Goal: Task Accomplishment & Management: Complete application form

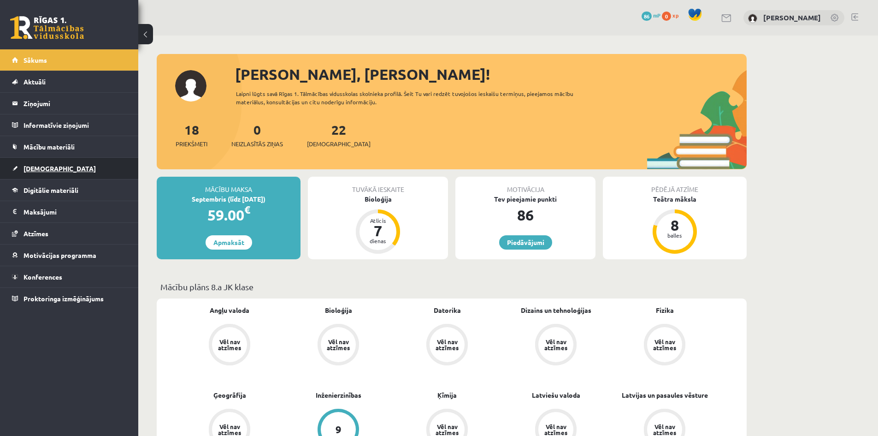
click at [40, 166] on span "[DEMOGRAPHIC_DATA]" at bounding box center [60, 168] width 72 height 8
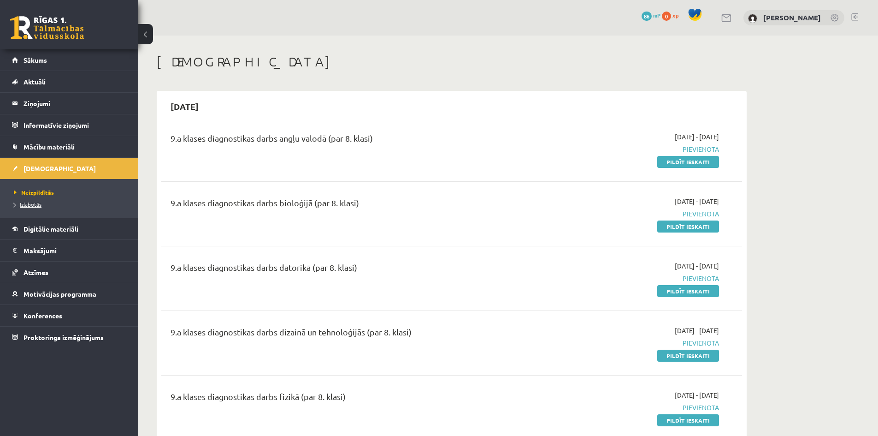
click at [41, 205] on link "Izlabotās" at bounding box center [71, 204] width 115 height 8
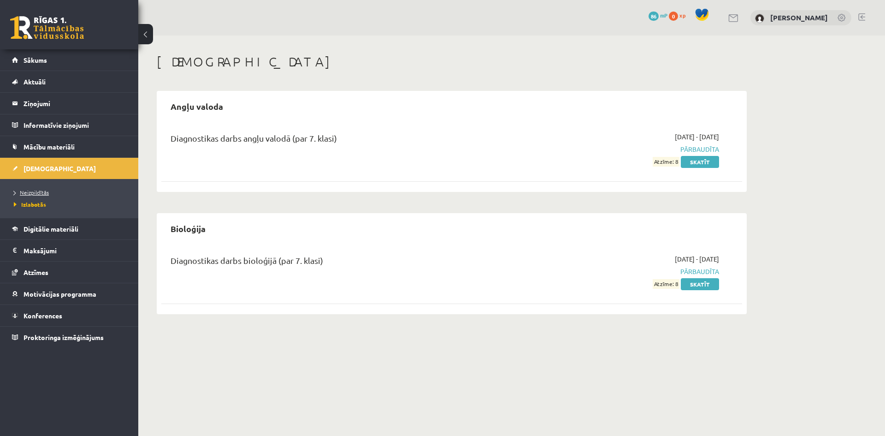
click at [39, 193] on span "Neizpildītās" at bounding box center [31, 192] width 35 height 7
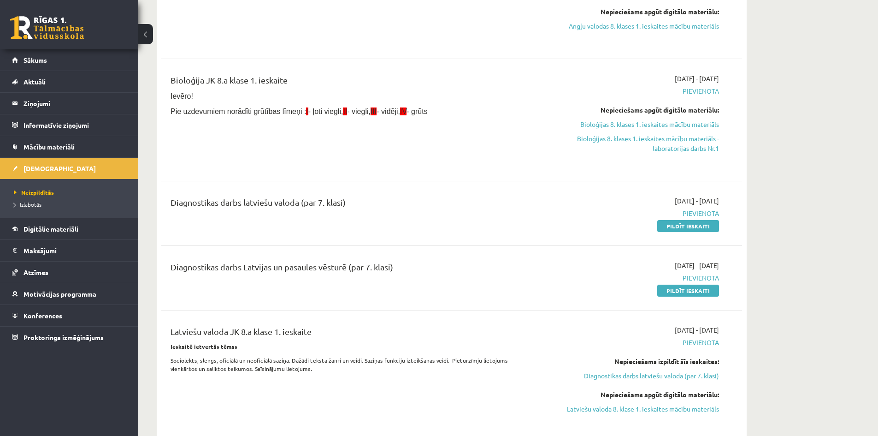
scroll to position [1291, 0]
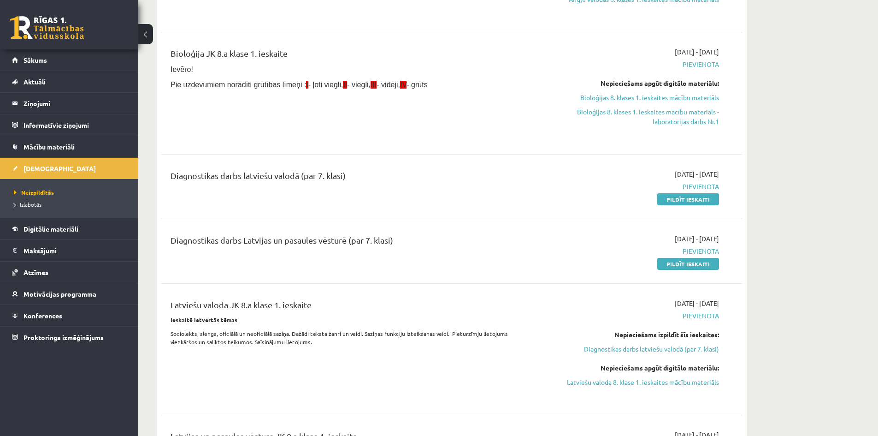
drag, startPoint x: 688, startPoint y: 191, endPoint x: 486, endPoint y: 41, distance: 251.0
click at [688, 193] on link "Pildīt ieskaiti" at bounding box center [688, 199] width 62 height 12
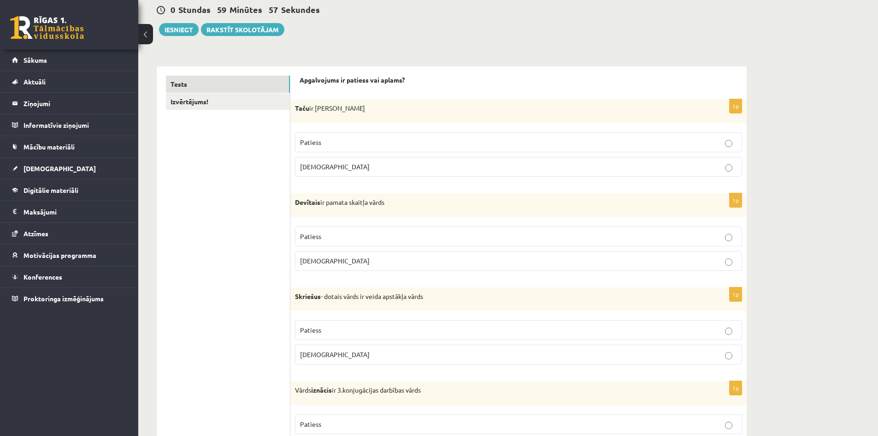
scroll to position [92, 0]
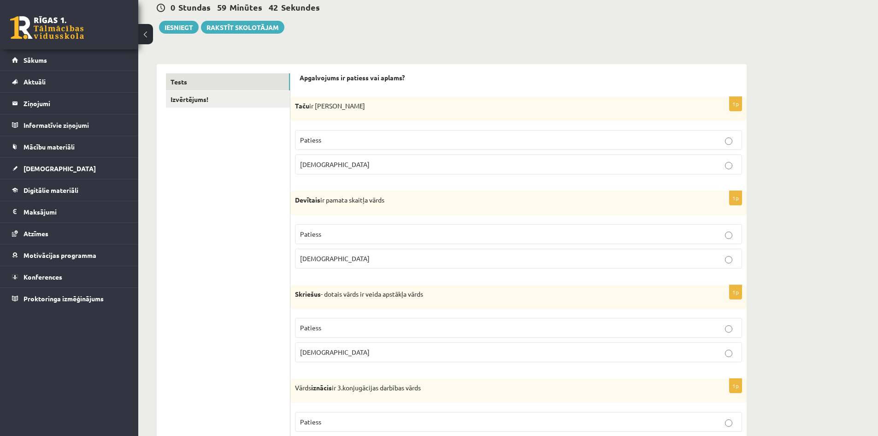
click at [708, 141] on p "Patiess" at bounding box center [518, 140] width 437 height 10
click at [730, 254] on p "Aplams" at bounding box center [518, 259] width 437 height 10
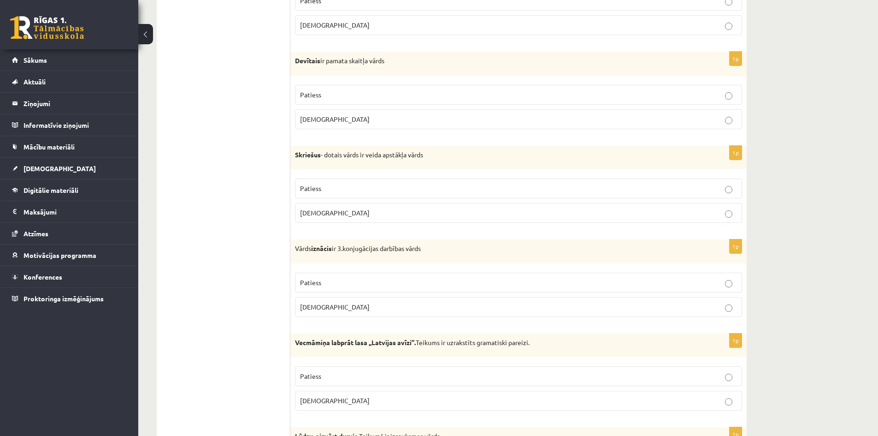
scroll to position [277, 0]
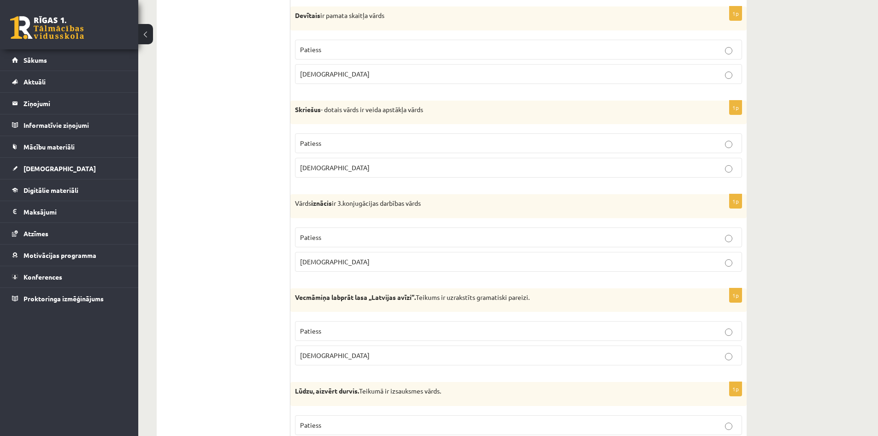
click at [725, 137] on label "Patiess" at bounding box center [518, 143] width 447 height 20
click at [729, 140] on p "Patiess" at bounding box center [518, 143] width 437 height 10
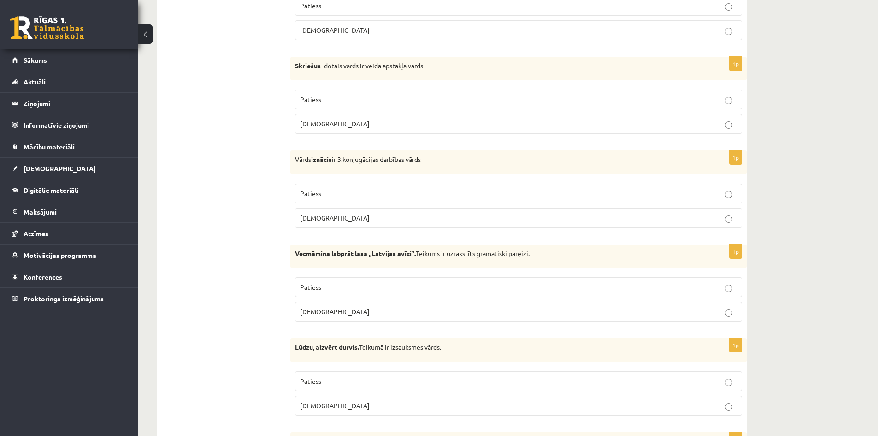
scroll to position [323, 0]
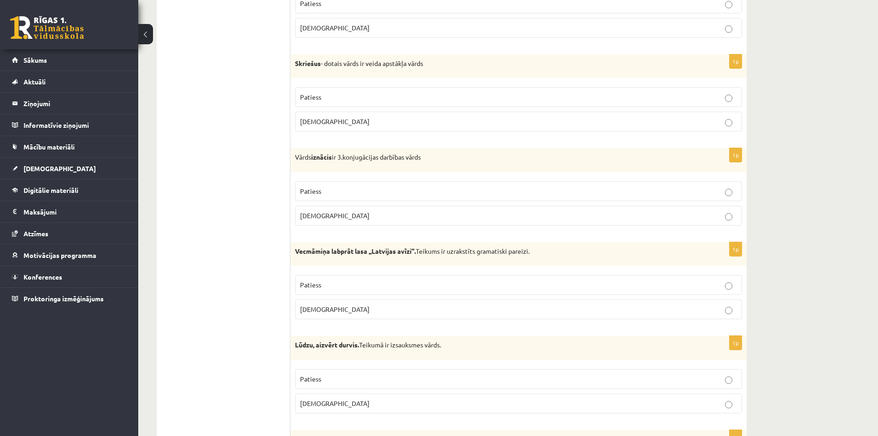
click at [723, 196] on label "Patiess" at bounding box center [518, 191] width 447 height 20
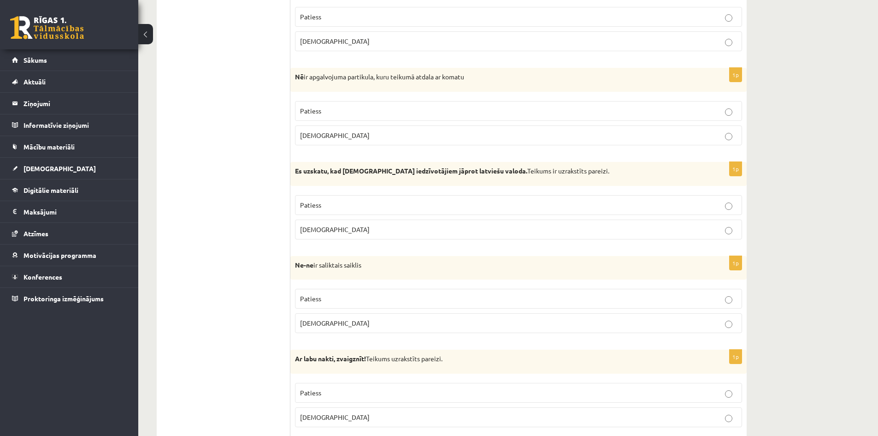
scroll to position [1060, 0]
click at [729, 224] on p "Aplams" at bounding box center [518, 229] width 437 height 10
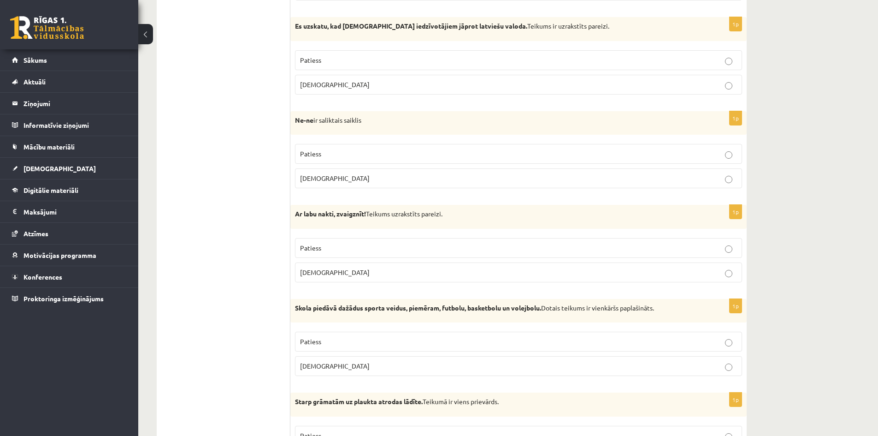
scroll to position [1291, 0]
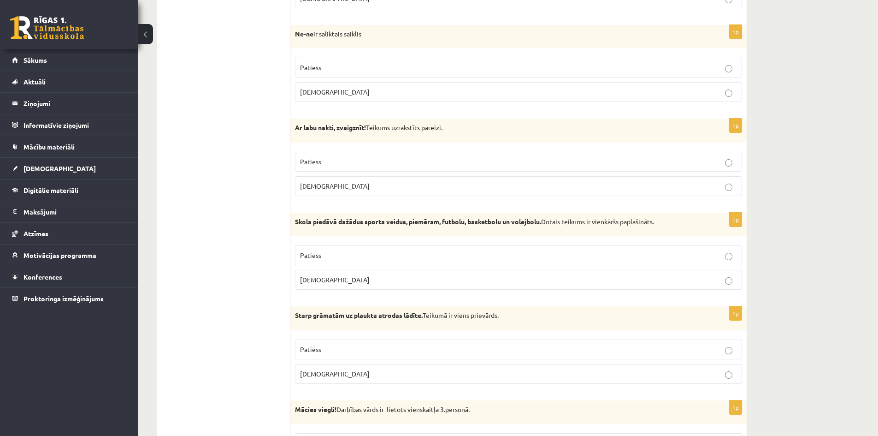
click at [722, 168] on label "Patiess" at bounding box center [518, 162] width 447 height 20
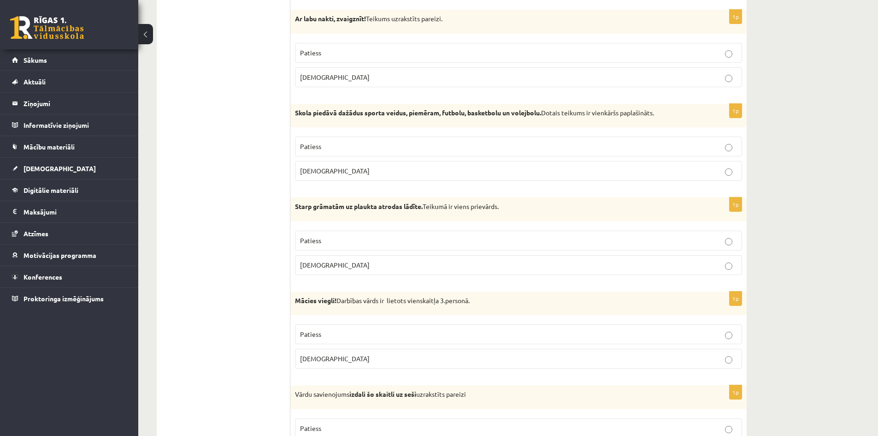
scroll to position [1429, 0]
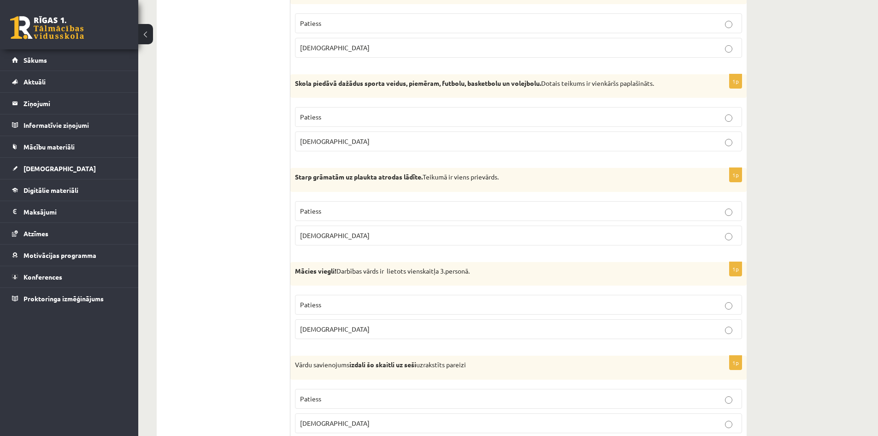
click at [641, 213] on p "Patiess" at bounding box center [518, 211] width 437 height 10
click at [709, 335] on label "Aplams" at bounding box center [518, 329] width 447 height 20
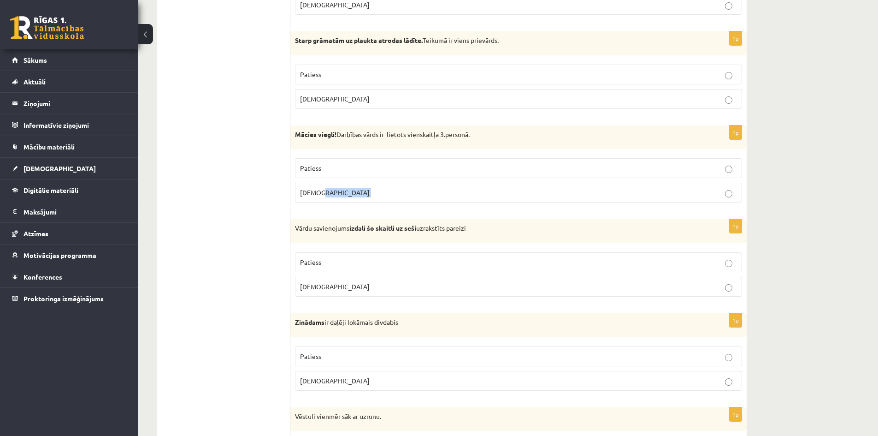
scroll to position [1567, 0]
click at [710, 283] on p "Aplams" at bounding box center [518, 285] width 437 height 10
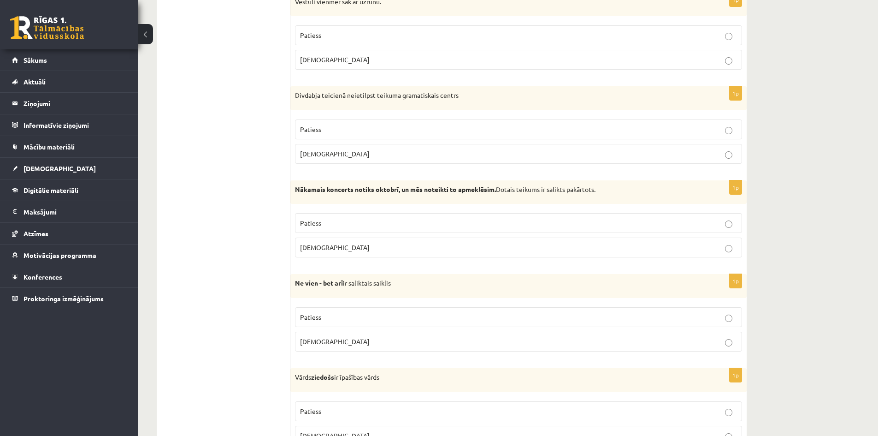
scroll to position [1982, 0]
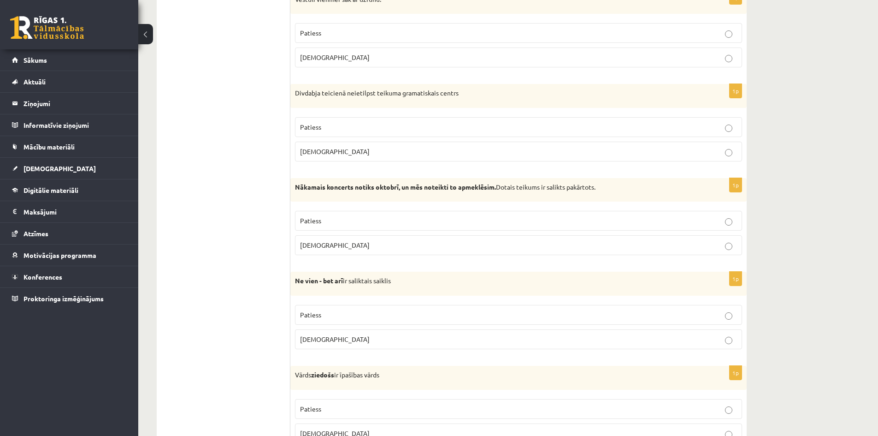
click at [719, 220] on p "Patiess" at bounding box center [518, 221] width 437 height 10
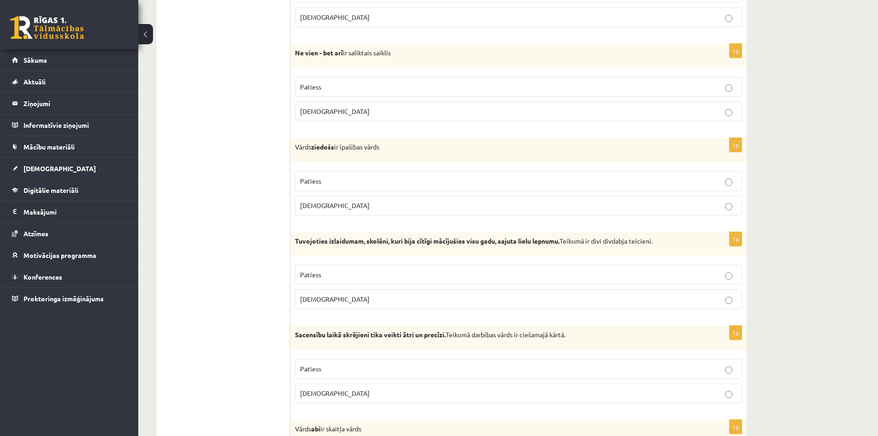
scroll to position [2213, 0]
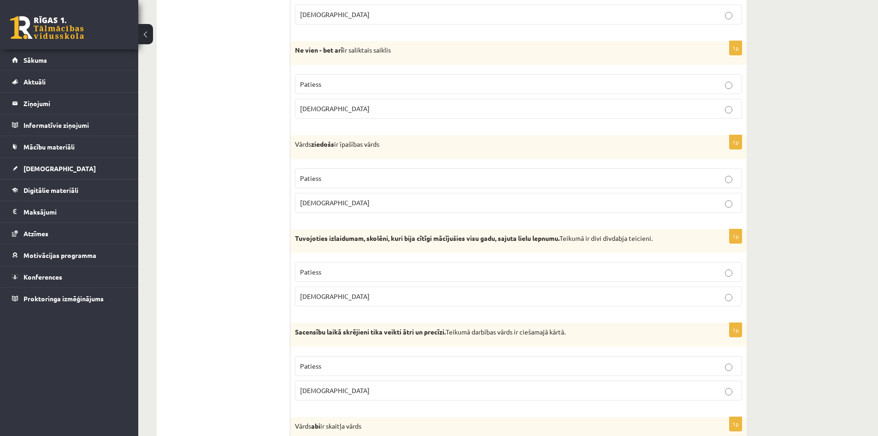
click at [723, 178] on p "Patiess" at bounding box center [518, 178] width 437 height 10
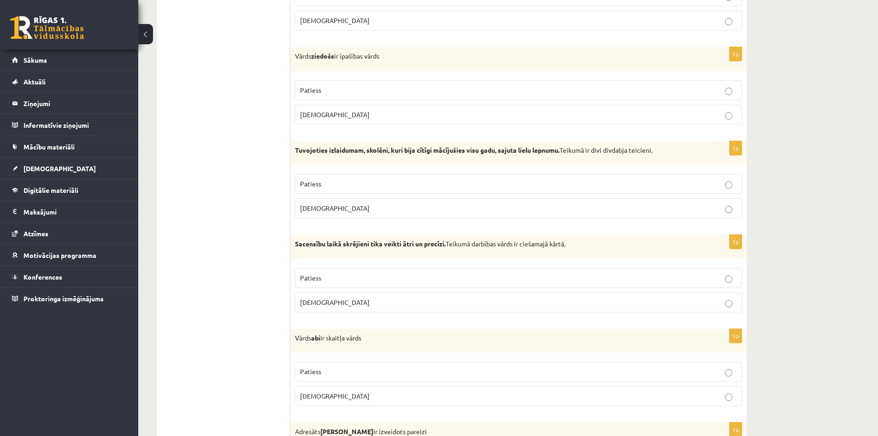
scroll to position [2305, 0]
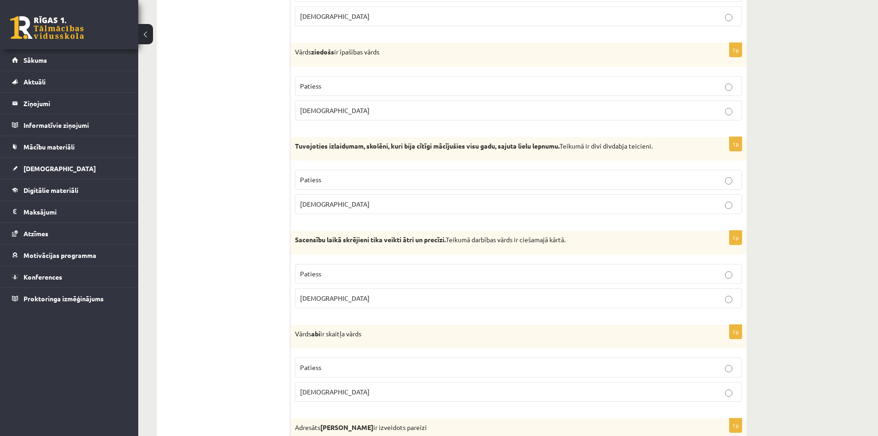
click at [594, 268] on label "Patiess" at bounding box center [518, 274] width 447 height 20
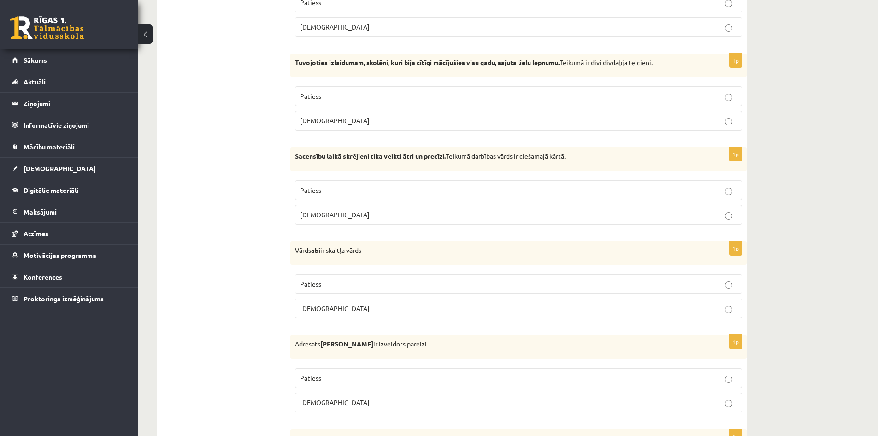
scroll to position [2443, 0]
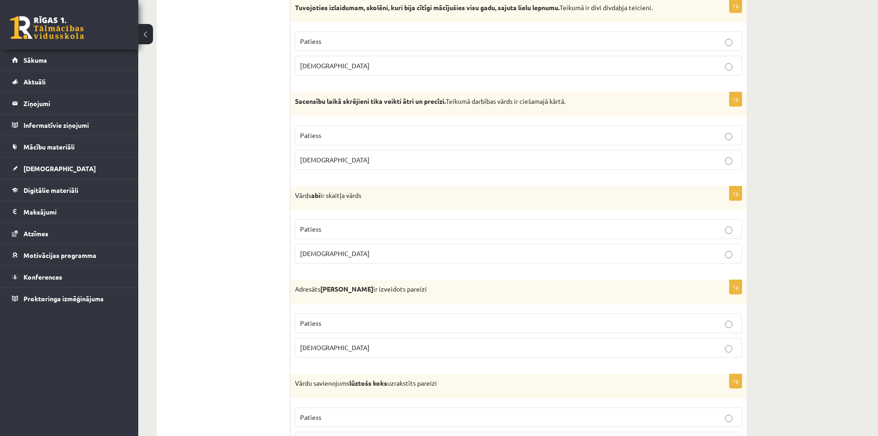
drag, startPoint x: 731, startPoint y: 225, endPoint x: 736, endPoint y: 218, distance: 9.0
click at [734, 225] on p "Patiess" at bounding box center [518, 229] width 437 height 10
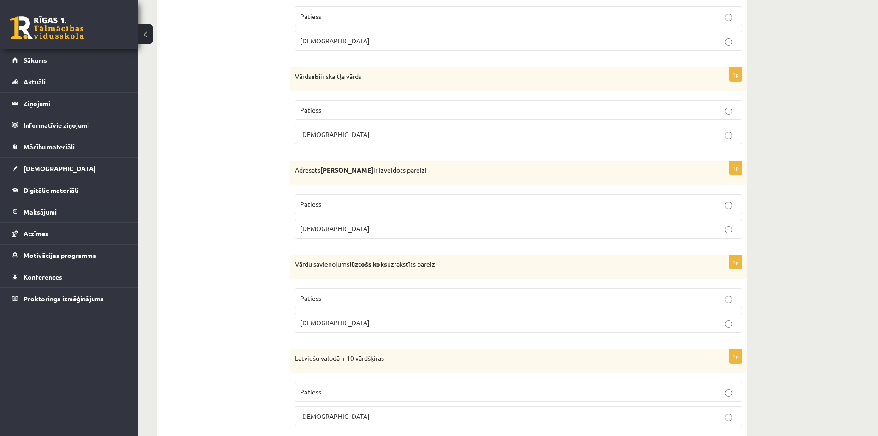
scroll to position [2581, 0]
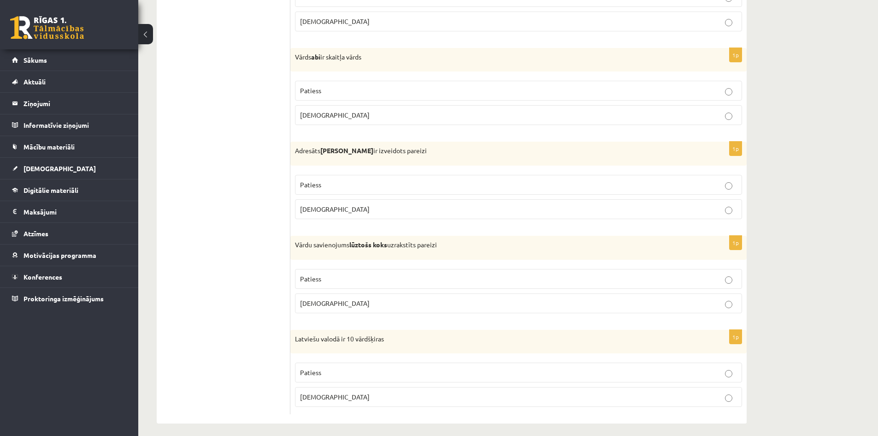
click at [717, 185] on p "Patiess" at bounding box center [518, 185] width 437 height 10
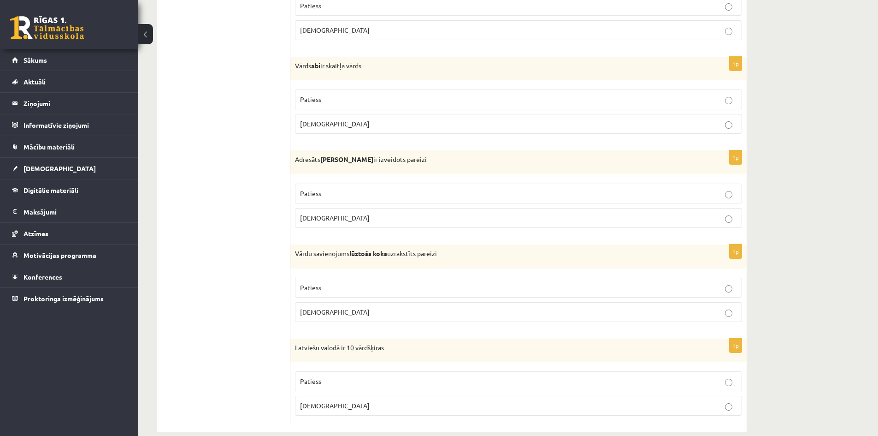
scroll to position [2588, 0]
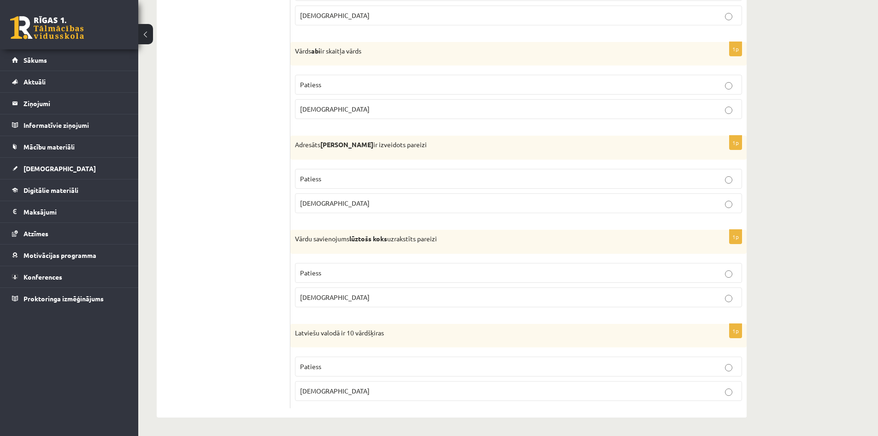
click at [349, 267] on label "Patiess" at bounding box center [518, 273] width 447 height 20
click at [712, 393] on p "Aplams" at bounding box center [518, 391] width 437 height 10
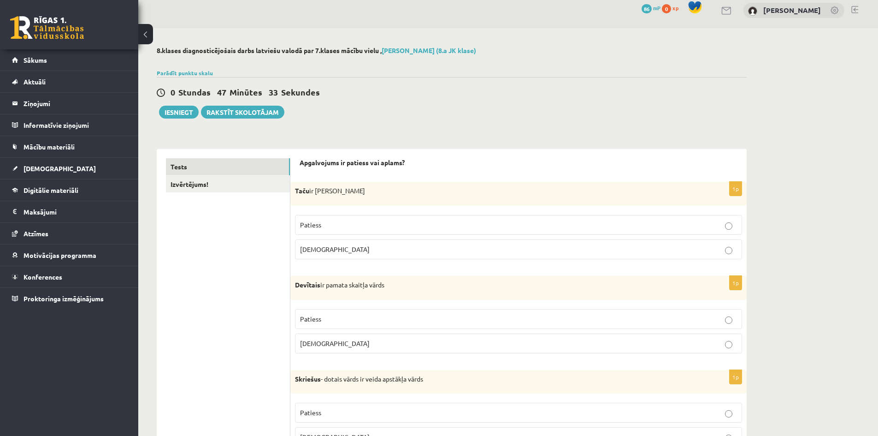
scroll to position [0, 0]
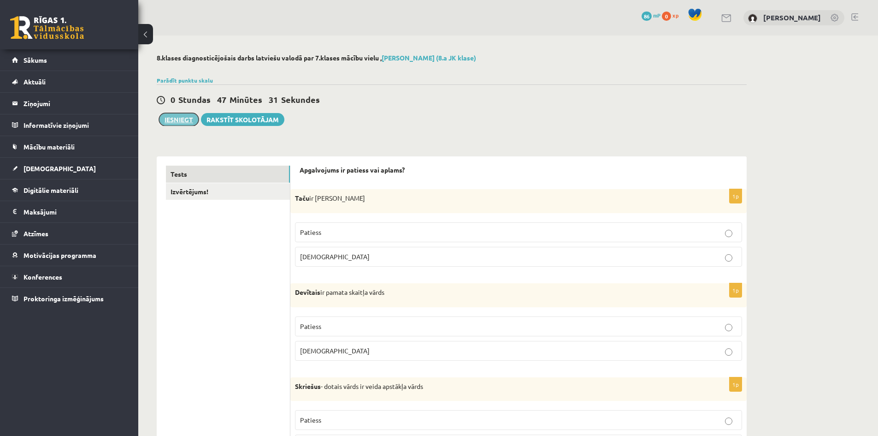
click at [185, 121] on button "Iesniegt" at bounding box center [179, 119] width 40 height 13
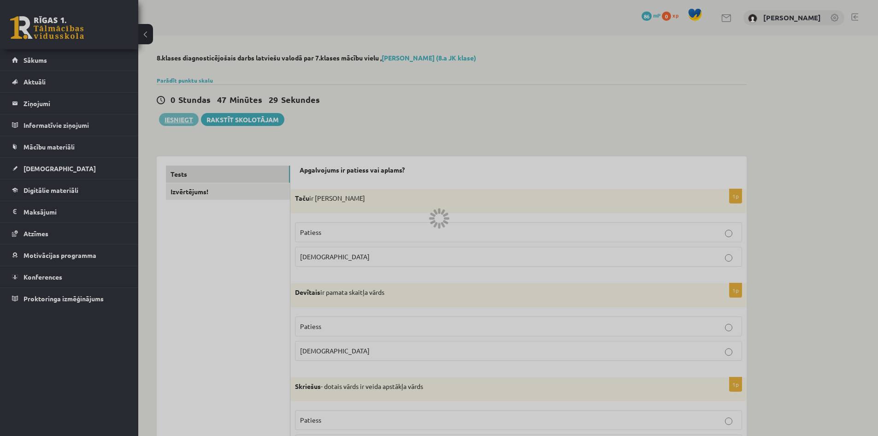
click at [477, 49] on div at bounding box center [439, 218] width 878 height 436
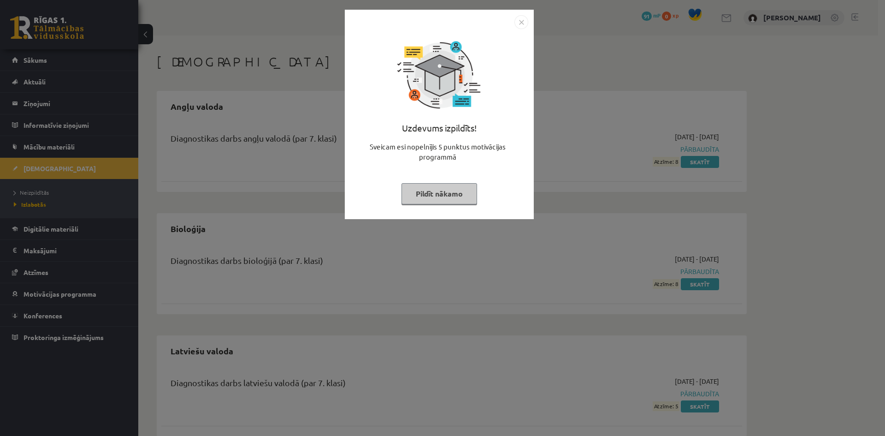
click at [466, 193] on button "Pildīt nākamo" at bounding box center [439, 193] width 76 height 21
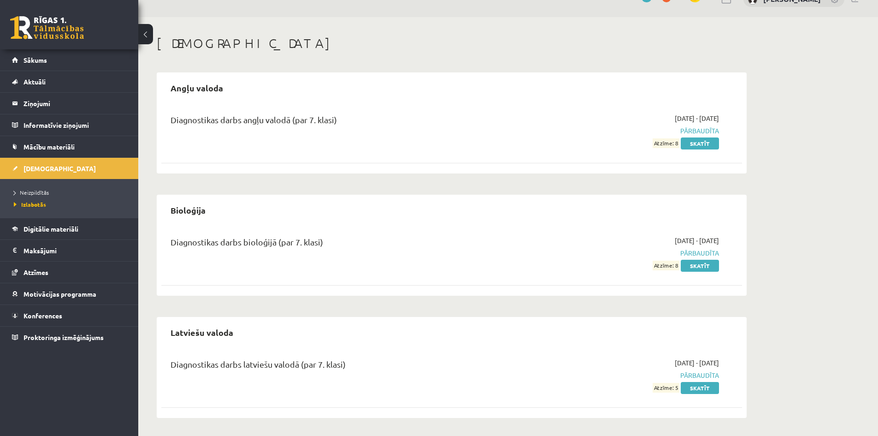
scroll to position [19, 0]
click at [701, 387] on link "Skatīt" at bounding box center [700, 387] width 38 height 12
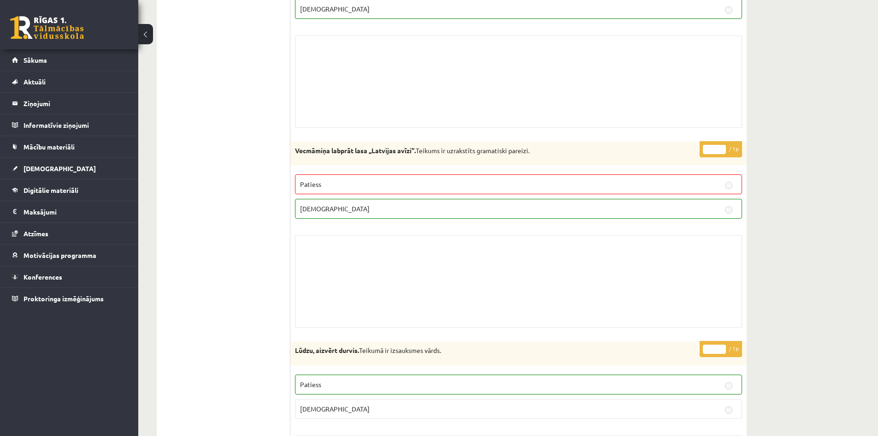
scroll to position [830, 0]
click at [649, 195] on fieldset "Patiess Aplams" at bounding box center [518, 195] width 447 height 52
click at [645, 213] on p "Aplams" at bounding box center [518, 208] width 437 height 10
click at [652, 188] on p "Patiess" at bounding box center [518, 184] width 437 height 10
drag, startPoint x: 643, startPoint y: 202, endPoint x: 572, endPoint y: 278, distance: 104.4
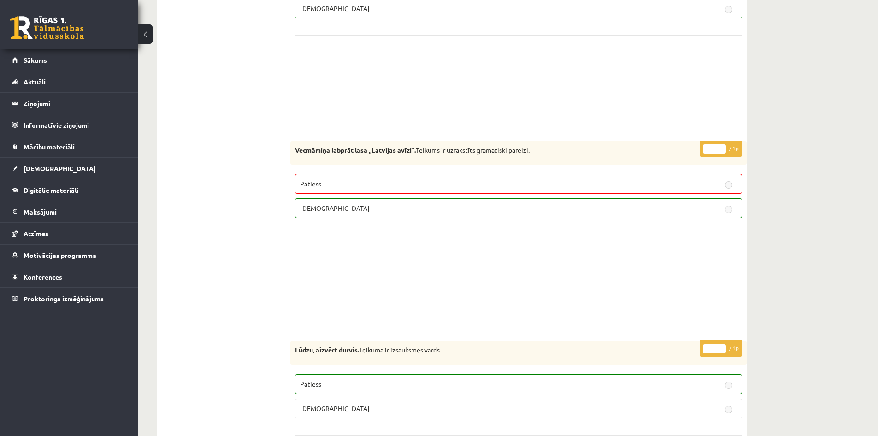
click at [588, 271] on div "Skolotāja pielikums" at bounding box center [518, 281] width 447 height 92
click at [587, 271] on div "Skolotāja pielikums" at bounding box center [518, 281] width 447 height 92
drag, startPoint x: 484, startPoint y: 301, endPoint x: 394, endPoint y: 296, distance: 90.0
click at [483, 301] on div "Skolotāja pielikums" at bounding box center [518, 281] width 447 height 92
click at [379, 291] on div "Skolotāja pielikums" at bounding box center [518, 281] width 447 height 92
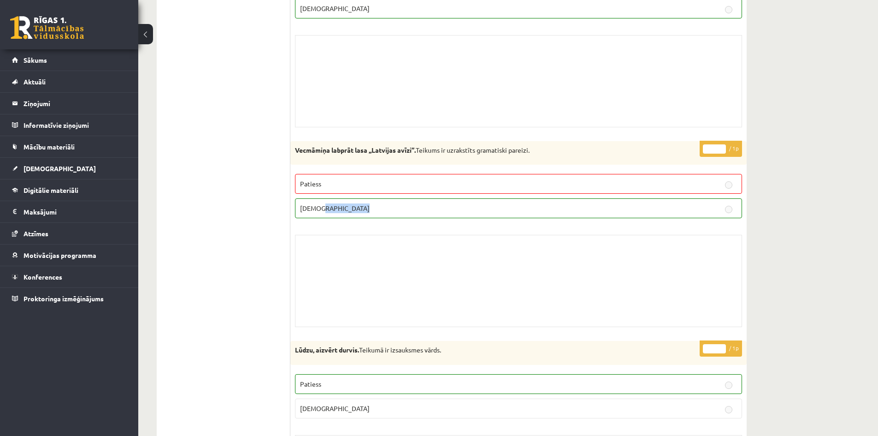
click at [341, 291] on div "Skolotāja pielikums" at bounding box center [518, 281] width 447 height 92
drag, startPoint x: 239, startPoint y: 277, endPoint x: 244, endPoint y: 270, distance: 9.3
drag, startPoint x: 244, startPoint y: 270, endPoint x: 341, endPoint y: 159, distance: 147.3
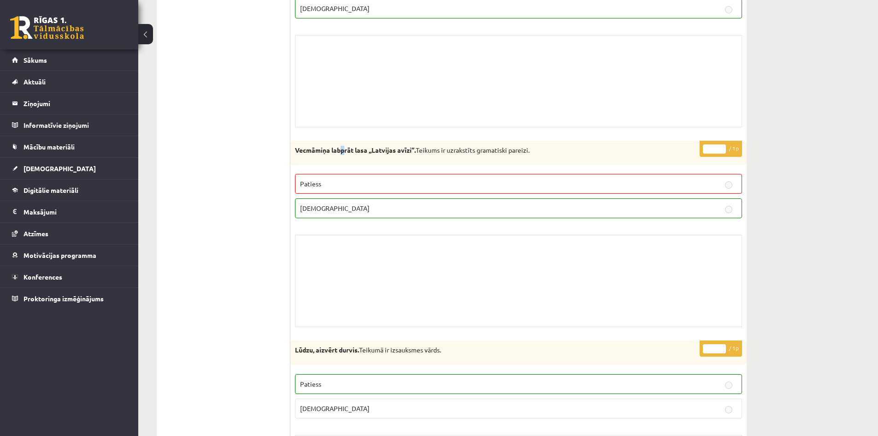
click at [344, 155] on div "Vecmāmiņa labprāt lasa ,,Latvijas avīzi’’. Teikums ir uzrakstīts gramatiski par…" at bounding box center [518, 153] width 456 height 24
click at [395, 164] on div "Vecmāmiņa labprāt lasa ,,Latvijas avīzi’’. Teikums ir uzrakstīts gramatiski par…" at bounding box center [518, 153] width 456 height 24
click at [396, 148] on strong "Vecmāmiņa labprāt lasa ,,Latvijas avīzi’’." at bounding box center [355, 150] width 121 height 8
click at [430, 221] on div "* / 1p Vecmāmiņa labprāt lasa ,,Latvijas avīzi’’. Teikums ir uzrakstīts gramati…" at bounding box center [518, 236] width 456 height 191
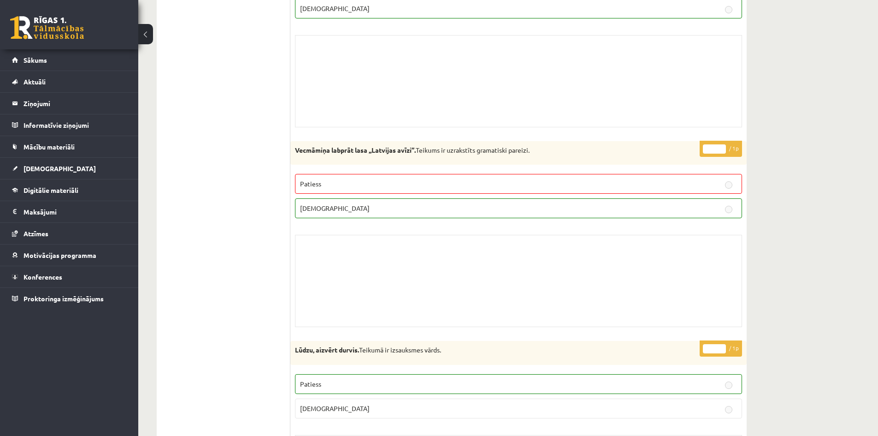
drag, startPoint x: 445, startPoint y: 183, endPoint x: 473, endPoint y: 196, distance: 31.1
click at [446, 183] on p "Patiess" at bounding box center [518, 184] width 437 height 10
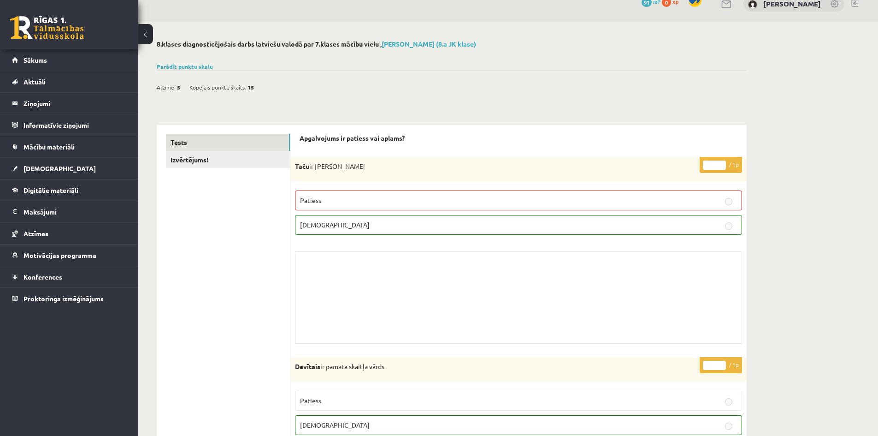
scroll to position [0, 0]
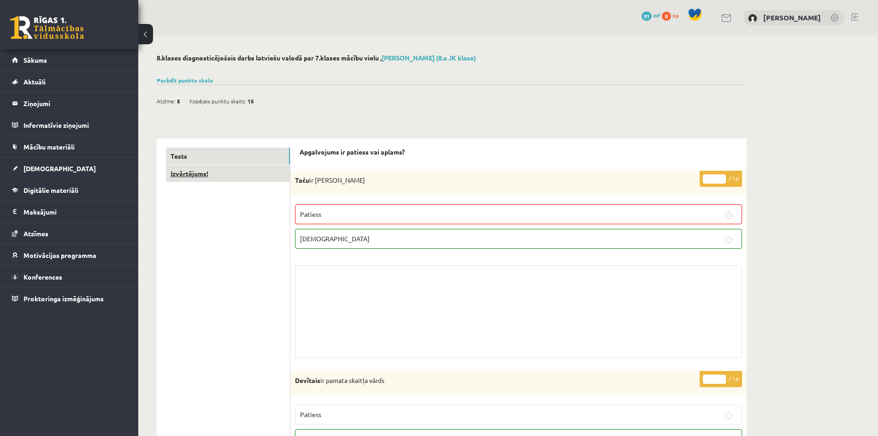
click at [248, 170] on link "Izvērtējums!" at bounding box center [228, 173] width 124 height 17
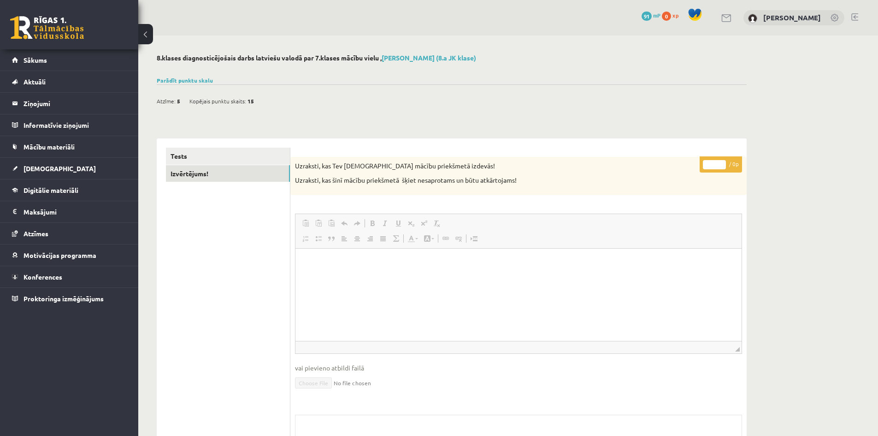
click at [514, 276] on html at bounding box center [518, 262] width 446 height 28
drag, startPoint x: 738, startPoint y: 349, endPoint x: 766, endPoint y: 362, distance: 30.9
click at [766, 362] on div "8.klases diagnosticējošais darbs latviešu valodā par 7.klases mācību vielu , Ma…" at bounding box center [508, 293] width 740 height 516
click at [386, 208] on div "* / 0p Uzraksti, kas Tev šinī mācību priekšmetā izdevās! Uzraksti, kas šinī māc…" at bounding box center [518, 340] width 456 height 367
click at [428, 220] on link "Надстрочный индекс" at bounding box center [424, 223] width 13 height 12
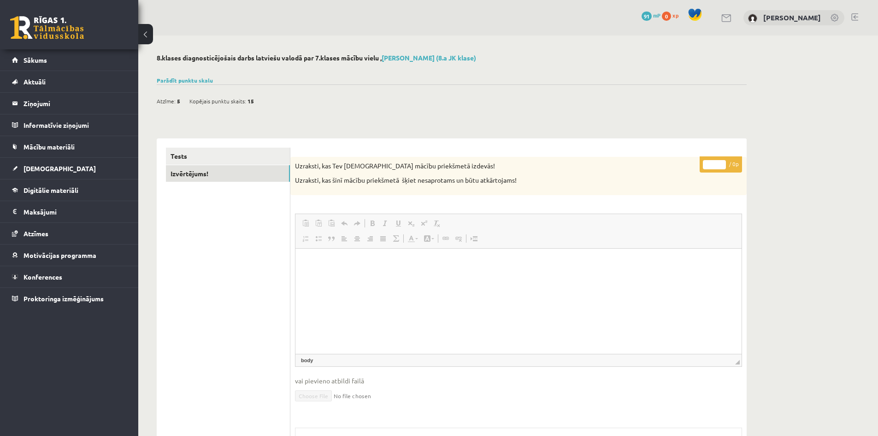
click at [438, 224] on span at bounding box center [436, 222] width 7 height 7
click at [313, 364] on span "◢ Путь элементов body" at bounding box center [518, 360] width 446 height 12
click at [313, 362] on span "◢ Путь элементов body" at bounding box center [518, 360] width 446 height 12
click at [311, 359] on link "body" at bounding box center [307, 360] width 16 height 8
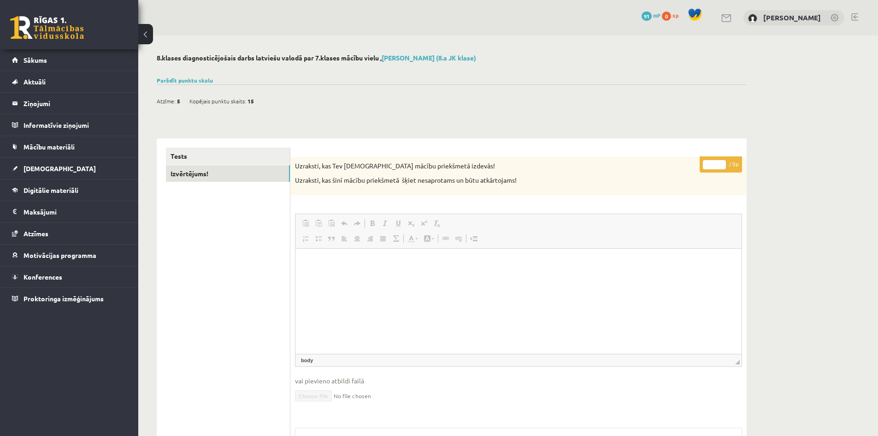
click at [317, 276] on html at bounding box center [518, 262] width 446 height 28
click at [321, 276] on html at bounding box center [518, 262] width 446 height 28
drag, startPoint x: 322, startPoint y: 269, endPoint x: 321, endPoint y: 264, distance: 5.1
click at [322, 268] on html at bounding box center [518, 262] width 446 height 28
click at [322, 252] on html at bounding box center [518, 262] width 446 height 28
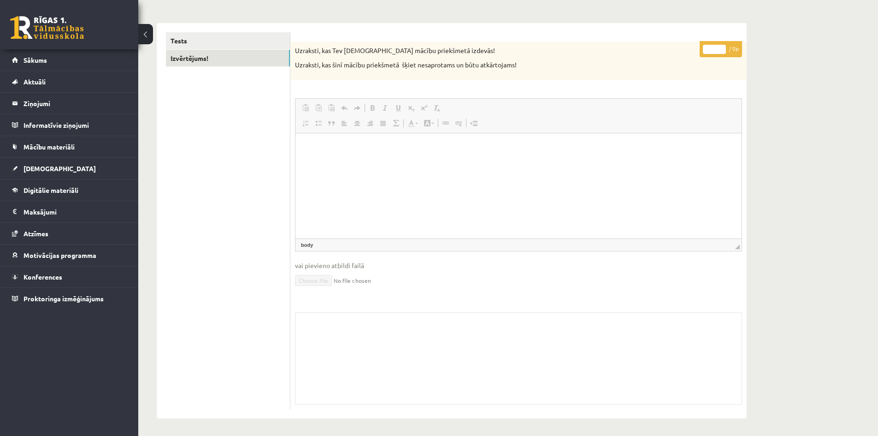
scroll to position [117, 0]
click at [471, 306] on div "* / 0p Uzraksti, kas Tev šinī mācību priekšmetā izdevās! Uzraksti, kas šinī māc…" at bounding box center [518, 223] width 456 height 367
click at [450, 368] on div "Skolotāja pielikums" at bounding box center [518, 357] width 447 height 92
